Goal: Navigation & Orientation: Find specific page/section

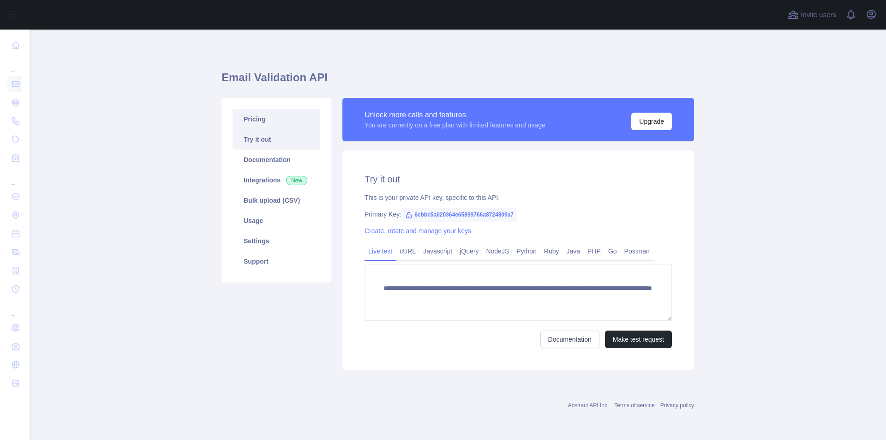
click at [249, 113] on link "Pricing" at bounding box center [276, 119] width 88 height 20
